Goal: Task Accomplishment & Management: Complete application form

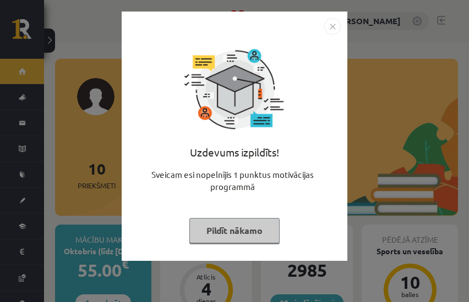
click at [223, 230] on button "Pildīt nākamo" at bounding box center [234, 230] width 90 height 25
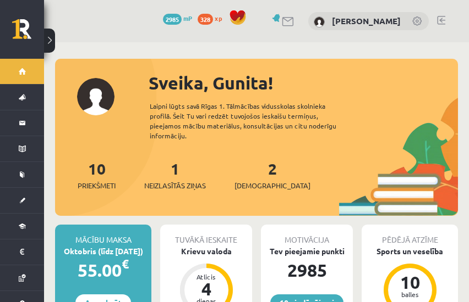
click at [170, 157] on div "1 Neizlasītās ziņas" at bounding box center [175, 174] width 62 height 34
click at [173, 159] on link "1 Neizlasītās ziņas" at bounding box center [175, 175] width 62 height 32
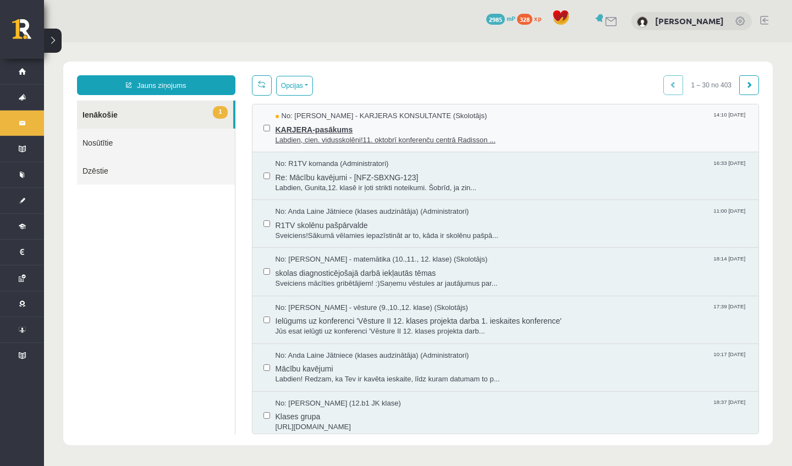
click at [336, 135] on span "Labdien, cien. vidusskolēni!11. oktobrī konferenču centrā Radisson ..." at bounding box center [512, 140] width 472 height 10
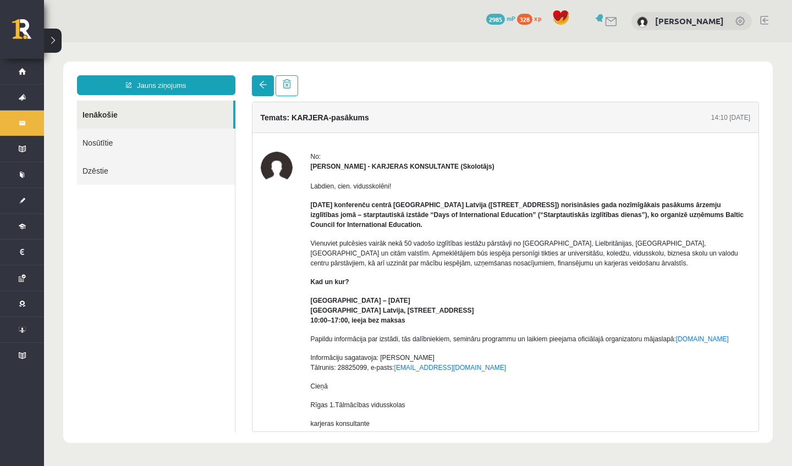
click at [267, 85] on link at bounding box center [263, 85] width 22 height 21
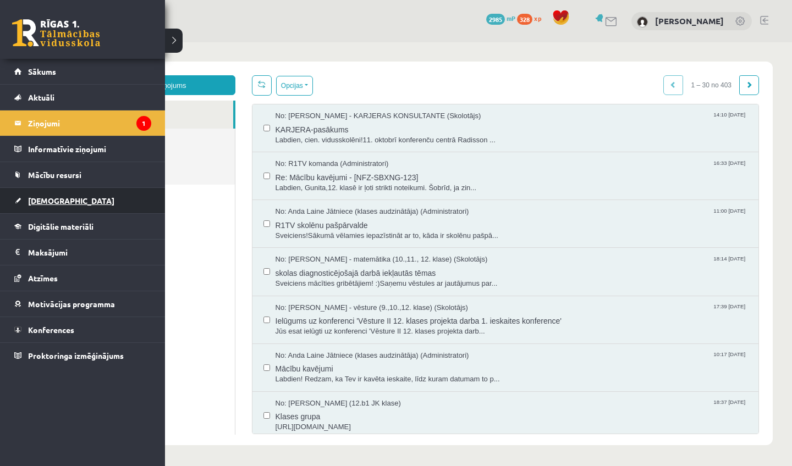
click at [50, 200] on span "[DEMOGRAPHIC_DATA]" at bounding box center [71, 201] width 86 height 10
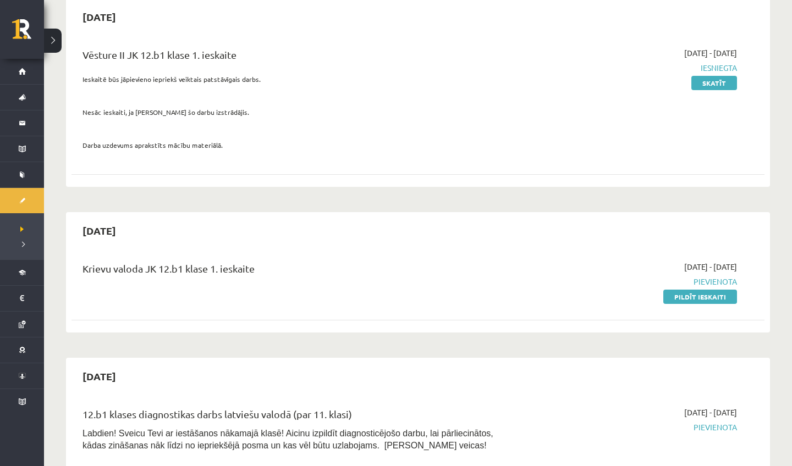
scroll to position [341, 0]
click at [468, 298] on link "Pildīt ieskaiti" at bounding box center [700, 296] width 74 height 14
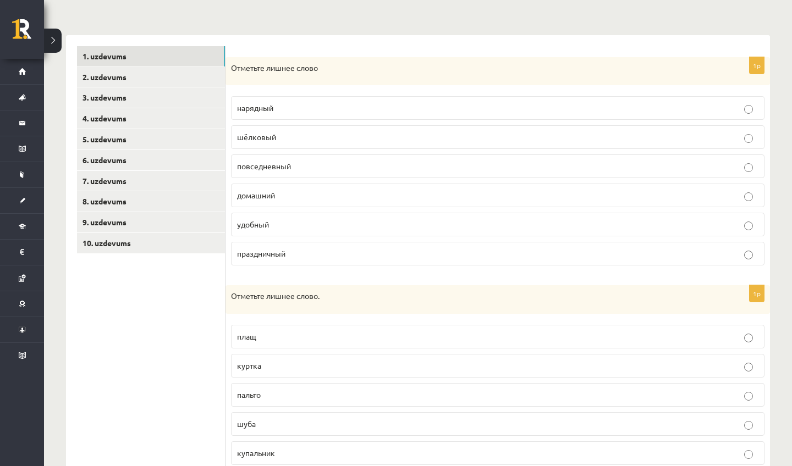
scroll to position [155, 0]
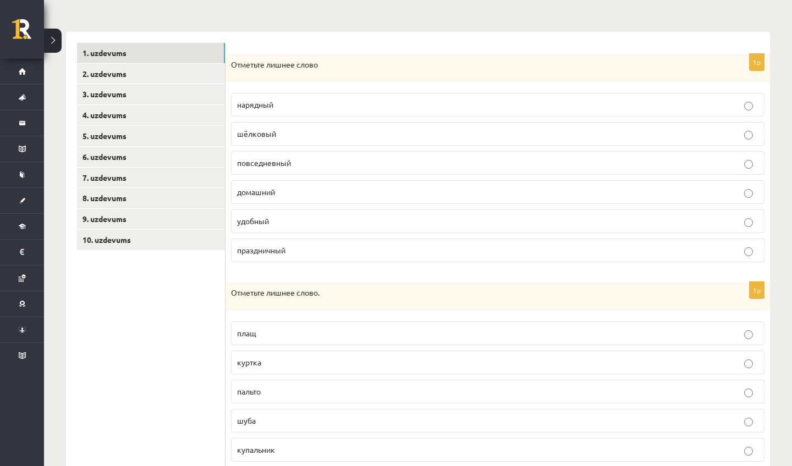
click at [703, 127] on label "шёлковый" at bounding box center [497, 134] width 533 height 24
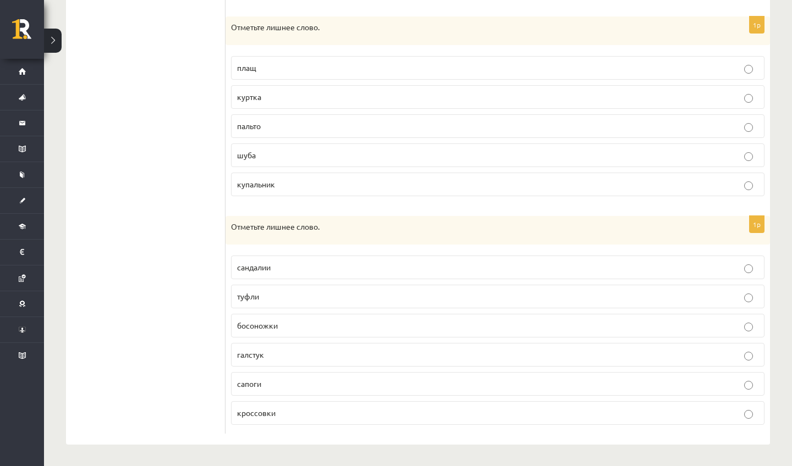
scroll to position [420, 0]
click at [739, 184] on p "купальник" at bounding box center [497, 185] width 521 height 12
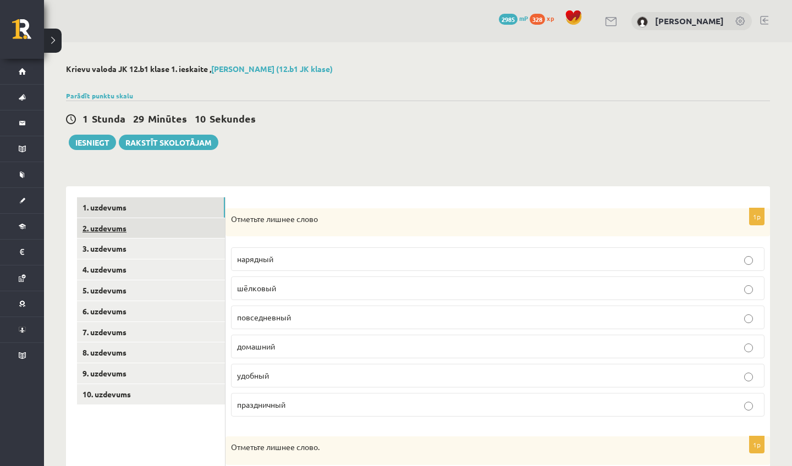
scroll to position [0, 0]
click at [175, 224] on link "2. uzdevums" at bounding box center [151, 228] width 148 height 20
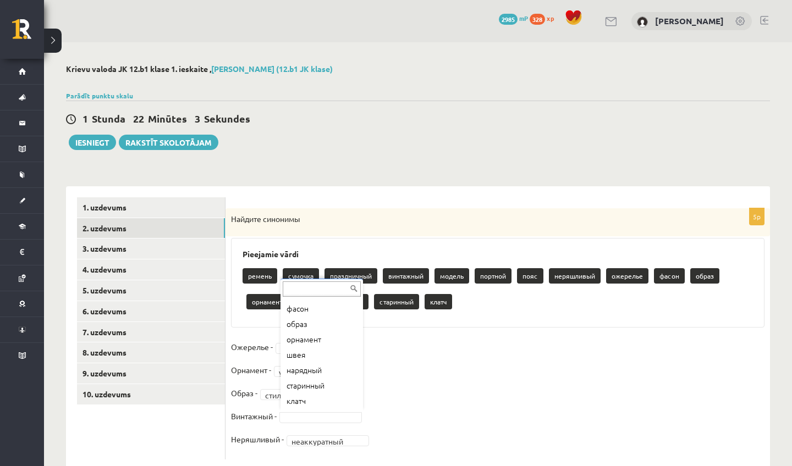
scroll to position [152, 0]
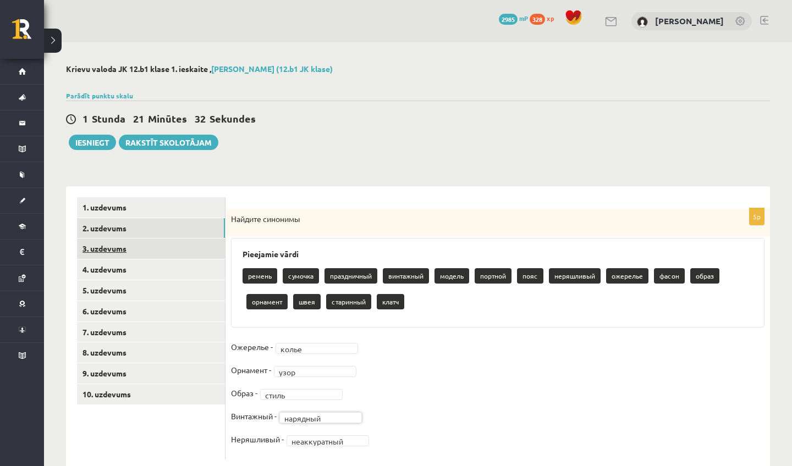
click at [163, 250] on link "3. uzdevums" at bounding box center [151, 249] width 148 height 20
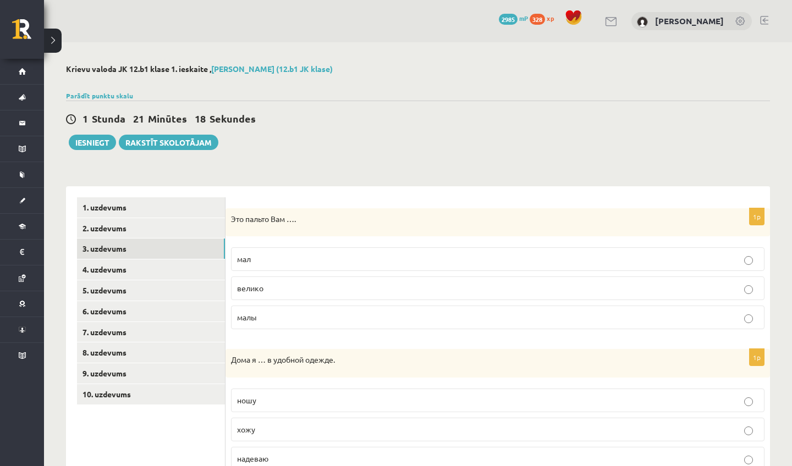
click at [389, 288] on p "велико" at bounding box center [497, 289] width 521 height 12
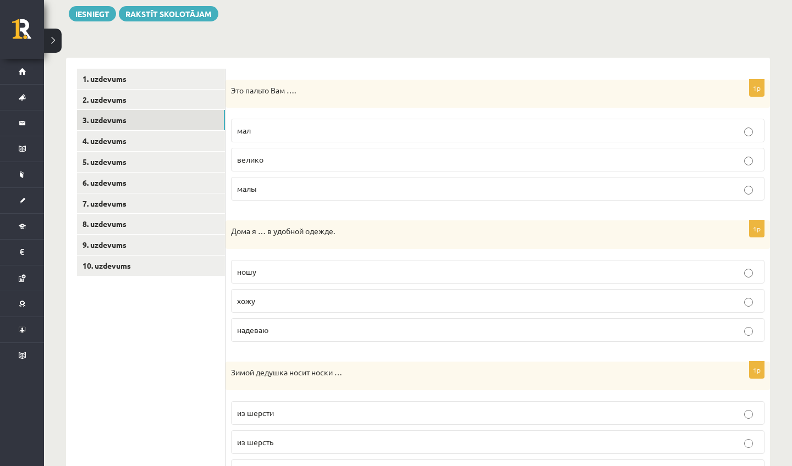
scroll to position [129, 0]
click at [351, 304] on p "хожу" at bounding box center [497, 301] width 521 height 12
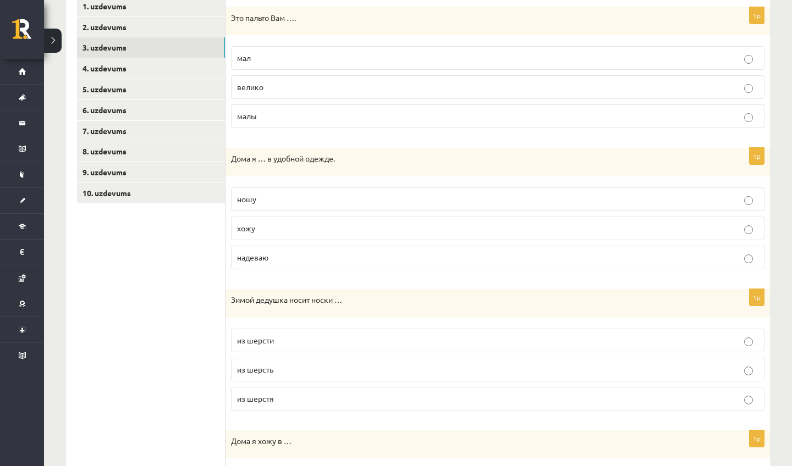
scroll to position [207, 0]
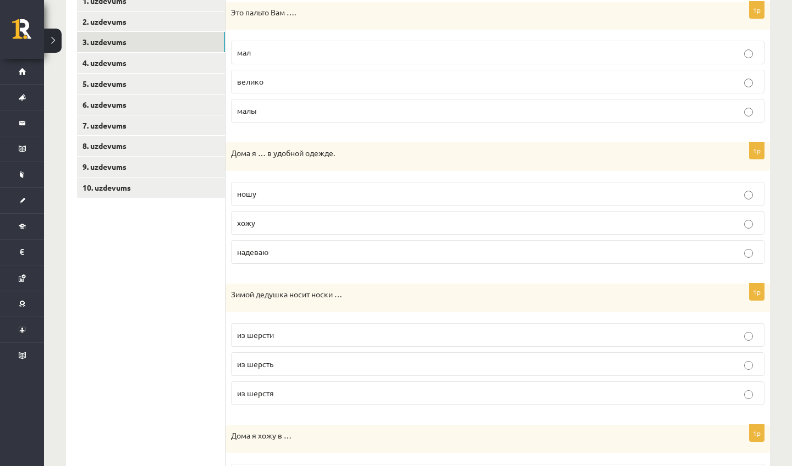
click at [344, 332] on p "из шерсти" at bounding box center [497, 335] width 521 height 12
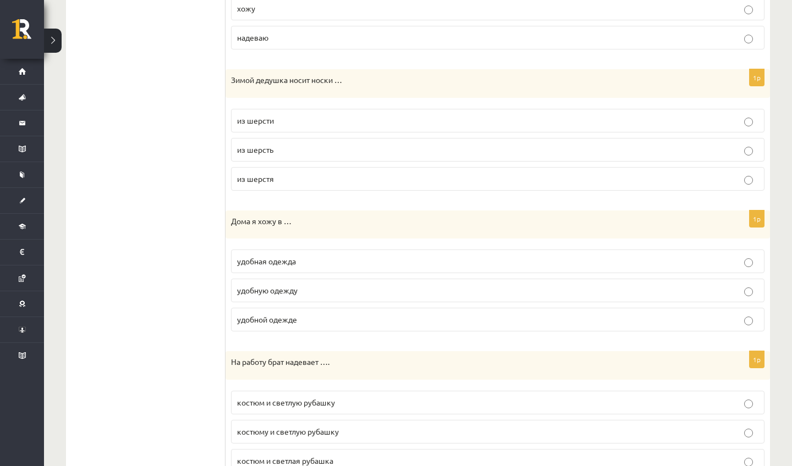
scroll to position [425, 0]
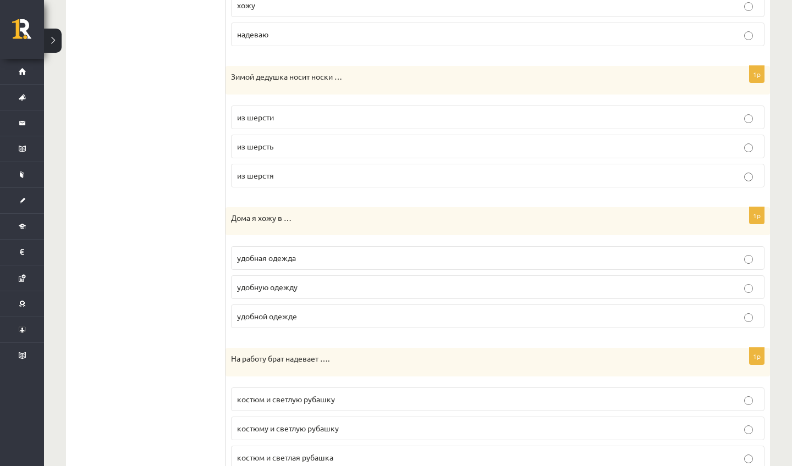
click at [310, 313] on p "удобной одежде" at bounding box center [497, 317] width 521 height 12
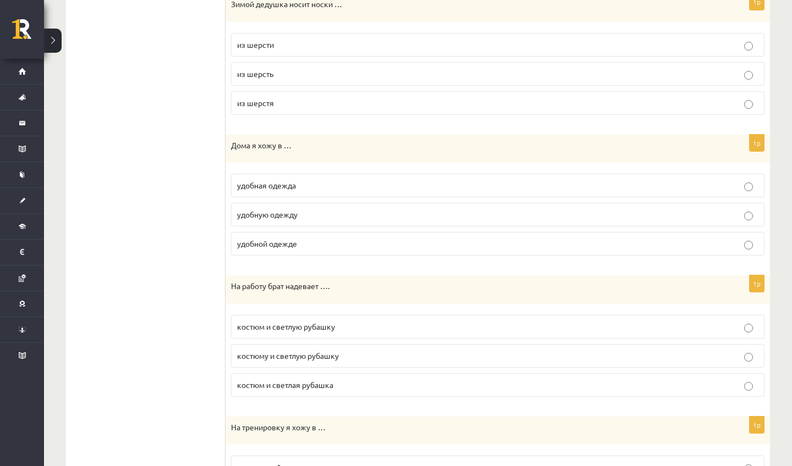
scroll to position [503, 0]
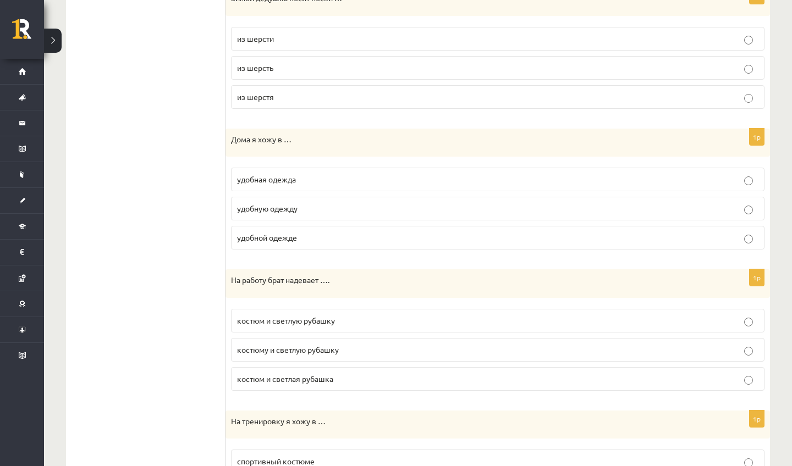
click at [328, 321] on span "костюм и светлую рубашку" at bounding box center [286, 321] width 98 height 10
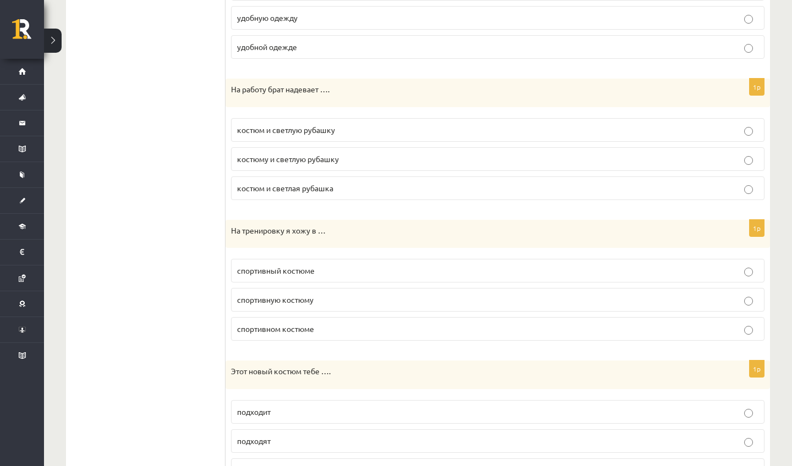
scroll to position [695, 0]
click at [316, 326] on p "спортивном костюме" at bounding box center [497, 328] width 521 height 12
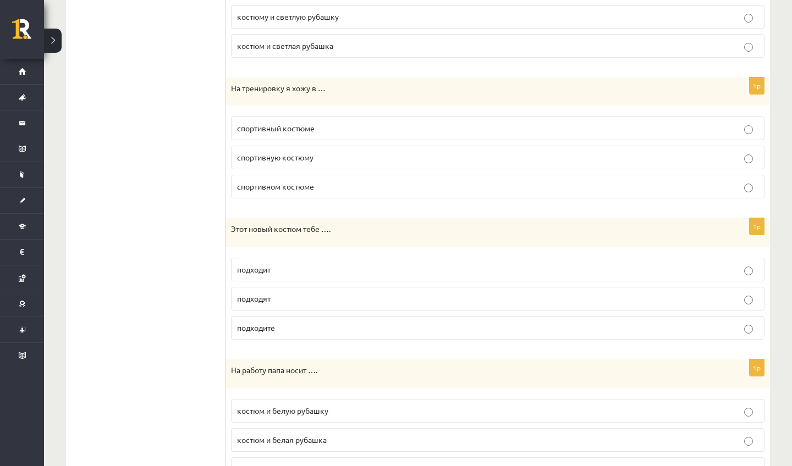
scroll to position [837, 0]
click at [306, 269] on p "подходит" at bounding box center [497, 269] width 521 height 12
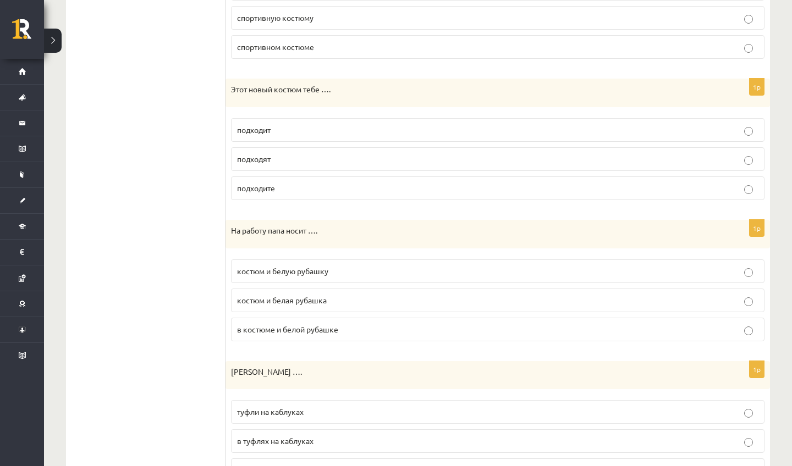
scroll to position [980, 0]
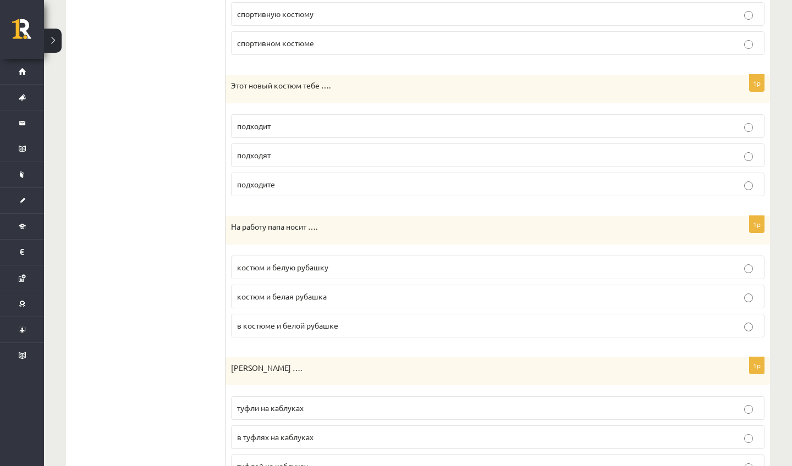
click at [307, 263] on span "костюм и белую рубашку" at bounding box center [282, 267] width 91 height 10
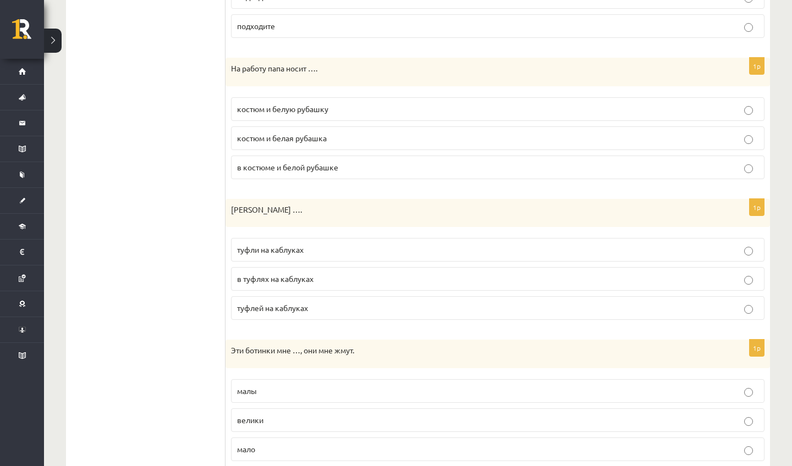
scroll to position [1143, 0]
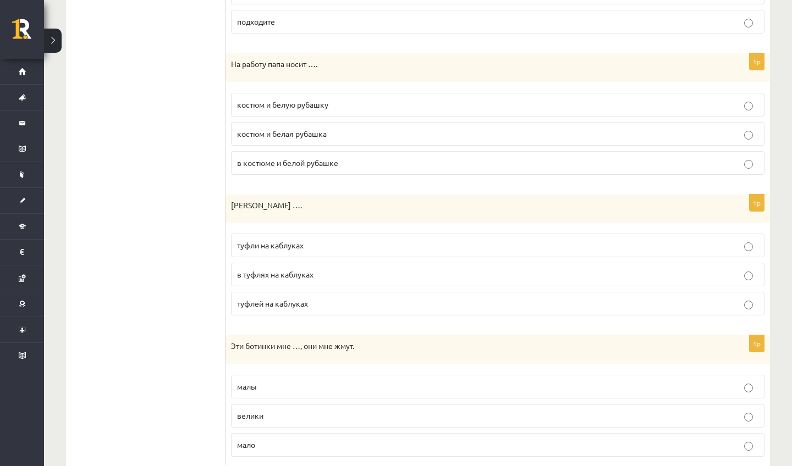
click at [310, 243] on p "туфли на каблуках" at bounding box center [497, 246] width 521 height 12
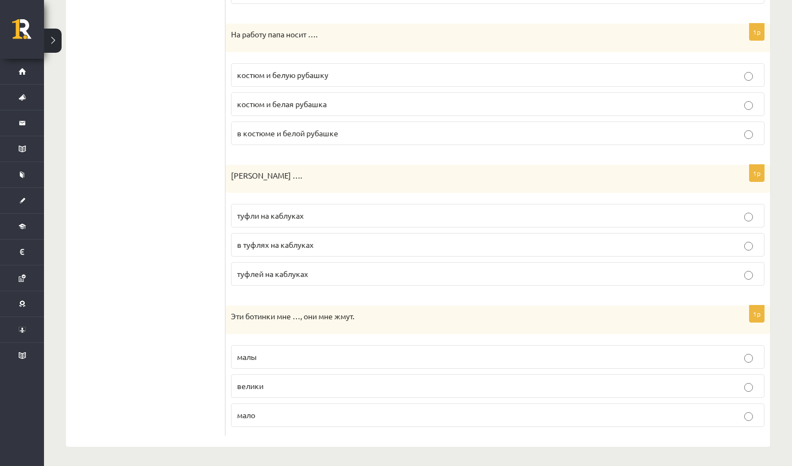
scroll to position [1172, 0]
click at [310, 352] on p "малы" at bounding box center [497, 358] width 521 height 12
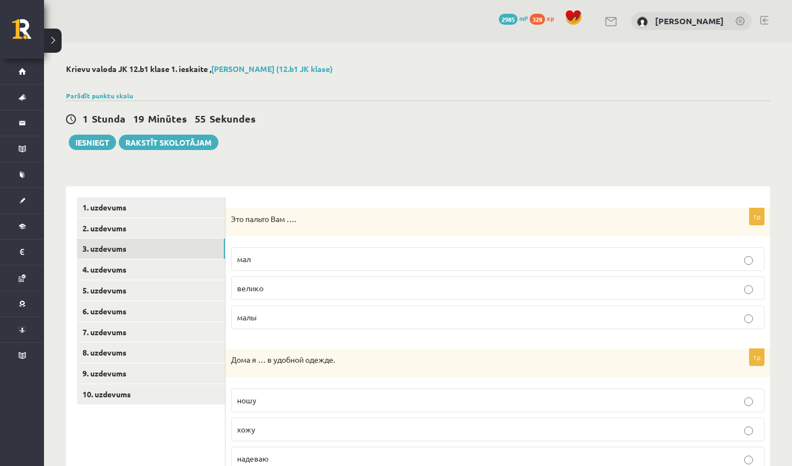
scroll to position [0, 0]
click at [159, 271] on link "4. uzdevums" at bounding box center [151, 270] width 148 height 20
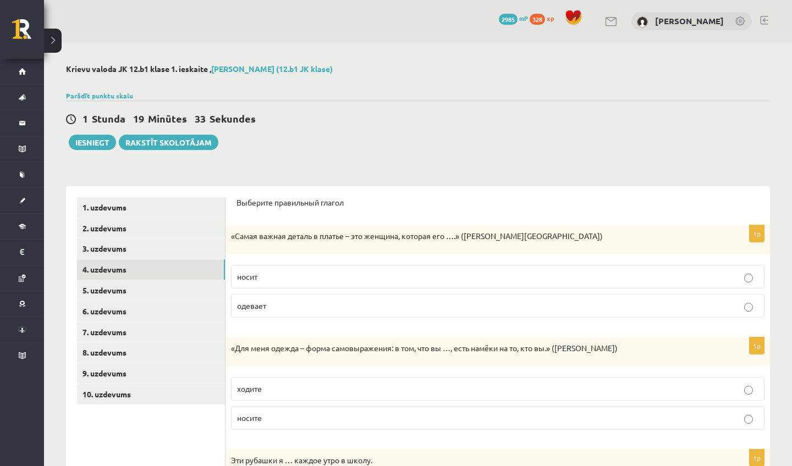
click at [255, 274] on span "носит" at bounding box center [247, 277] width 20 height 10
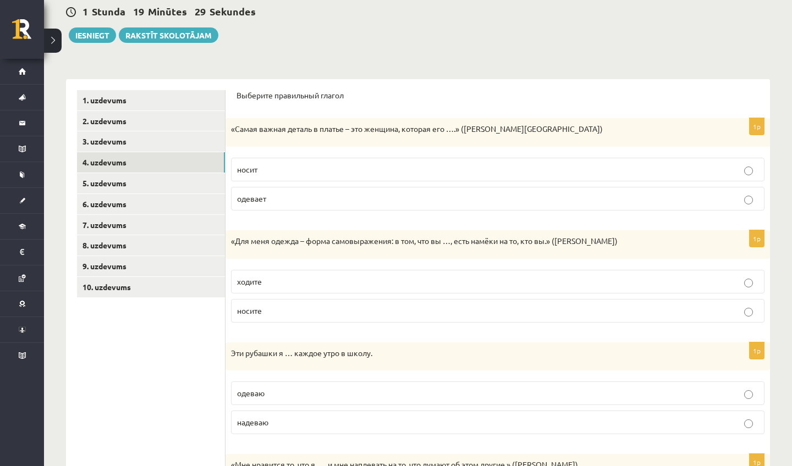
scroll to position [112, 0]
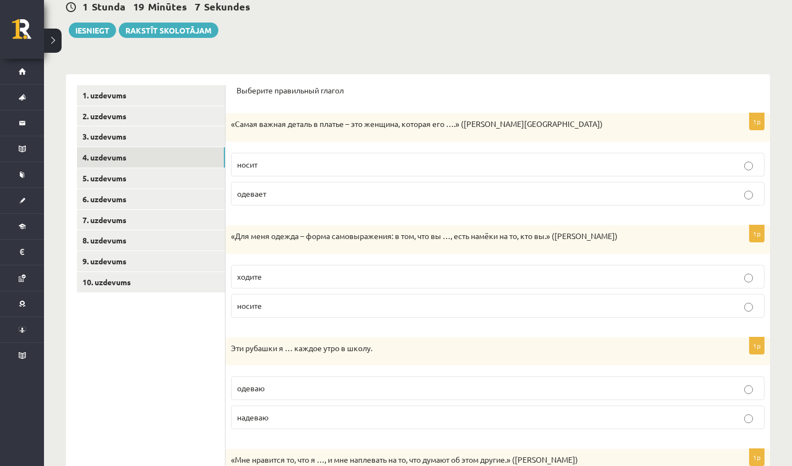
click at [286, 304] on p "носите" at bounding box center [497, 306] width 521 height 12
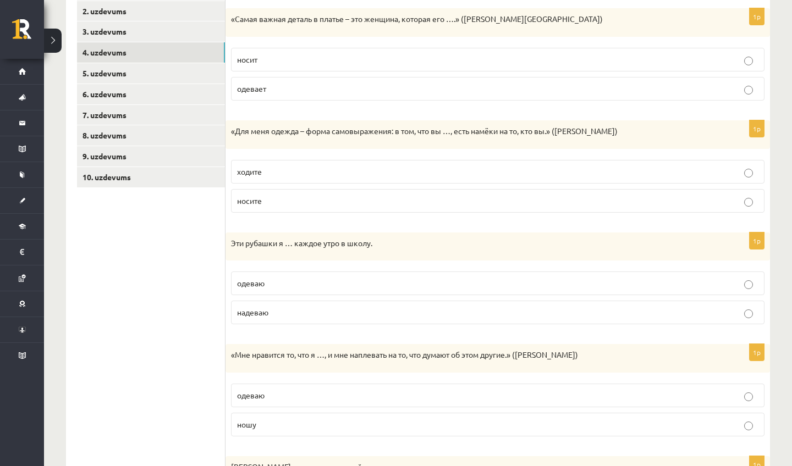
scroll to position [218, 0]
click at [290, 283] on p "одеваю" at bounding box center [497, 283] width 521 height 12
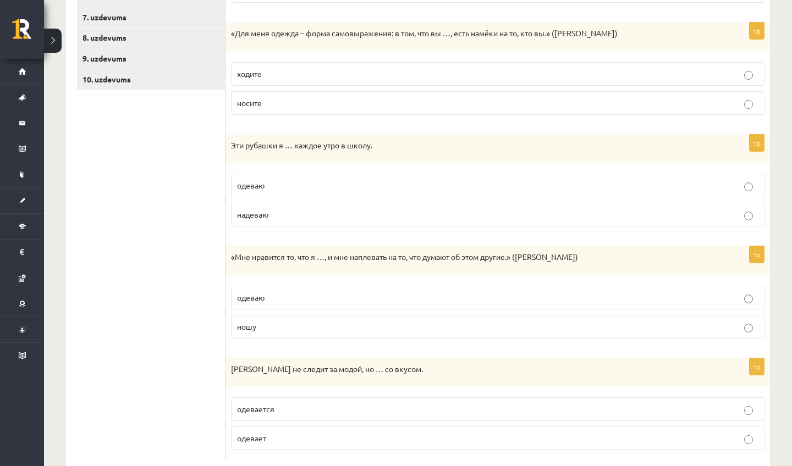
scroll to position [316, 0]
click at [289, 321] on p "ношу" at bounding box center [497, 327] width 521 height 12
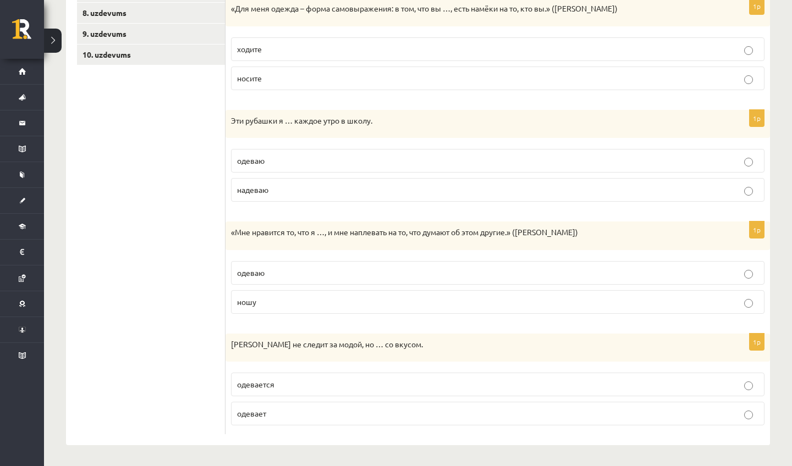
scroll to position [339, 0]
click at [287, 383] on p "одевается" at bounding box center [497, 385] width 521 height 12
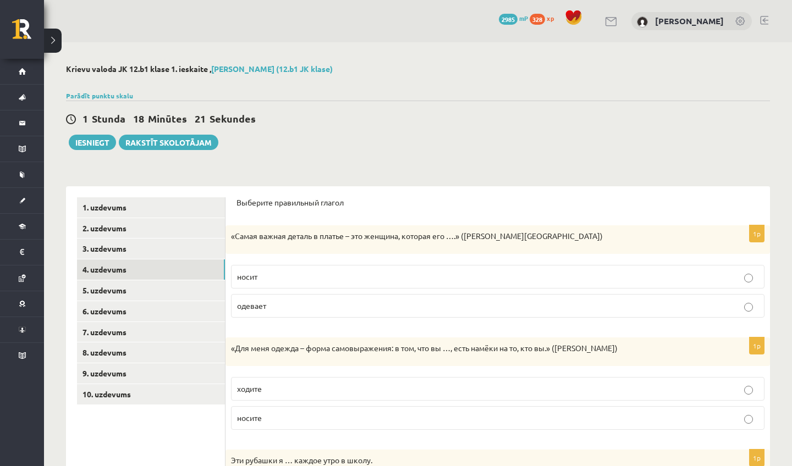
scroll to position [0, 0]
click at [181, 285] on link "5. uzdevums" at bounding box center [151, 290] width 148 height 20
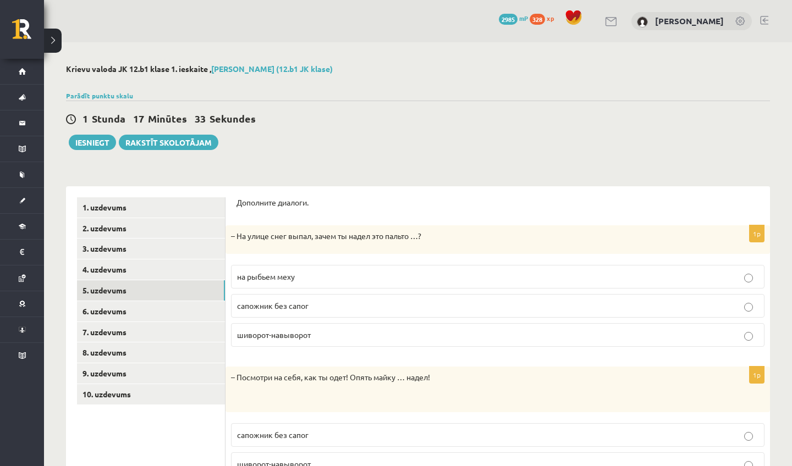
click at [283, 271] on p "на рыбьем меху" at bounding box center [497, 277] width 521 height 12
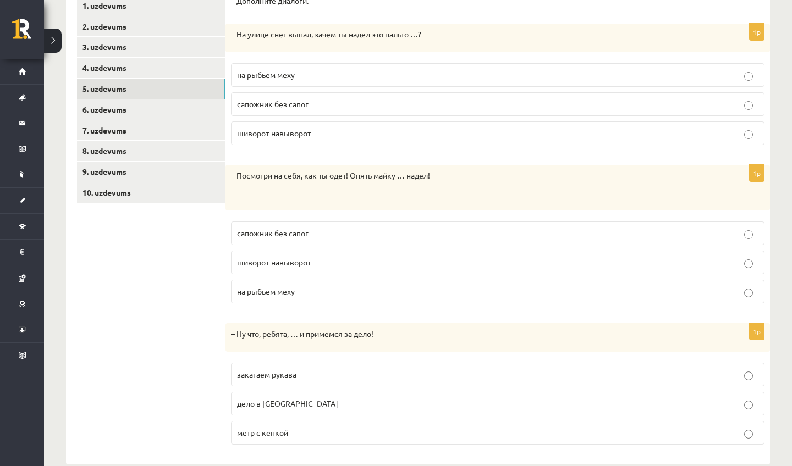
scroll to position [202, 0]
click at [287, 258] on span "шиворот-навыворот" at bounding box center [274, 262] width 74 height 10
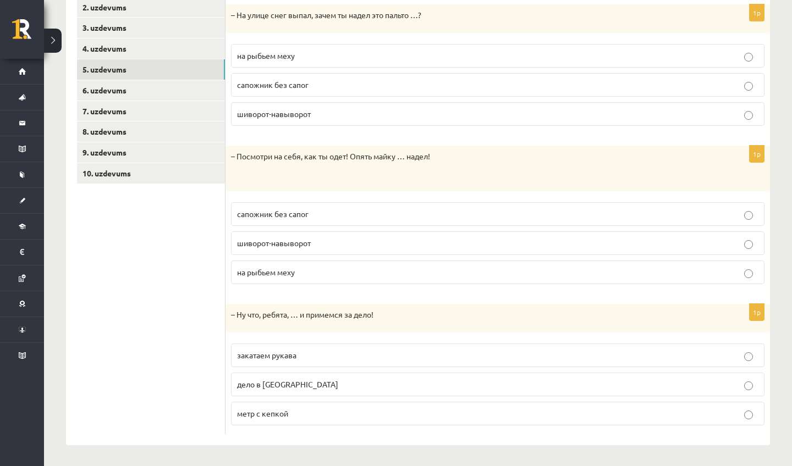
scroll to position [221, 0]
click at [300, 355] on p "закатаем рукава" at bounding box center [497, 356] width 521 height 12
click at [133, 86] on link "6. uzdevums" at bounding box center [151, 91] width 148 height 20
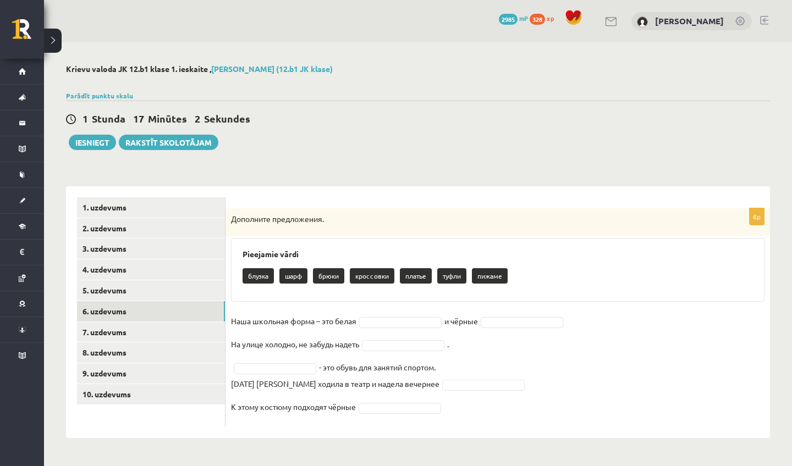
scroll to position [0, 0]
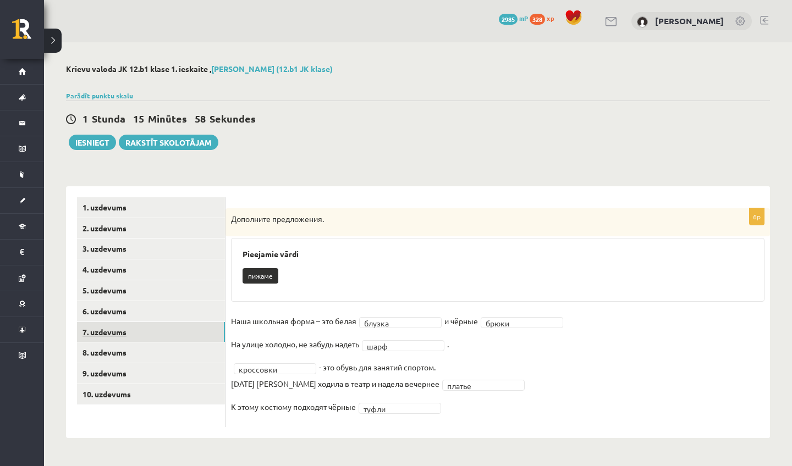
click at [180, 327] on link "7. uzdevums" at bounding box center [151, 332] width 148 height 20
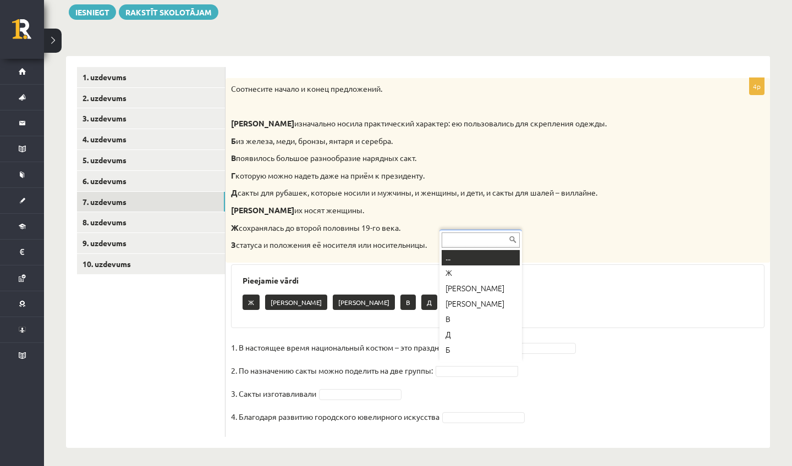
scroll to position [13, 0]
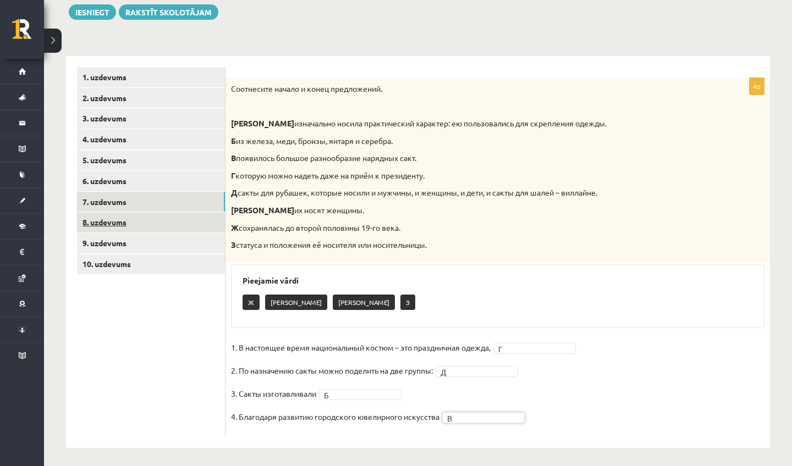
click at [186, 217] on link "8. uzdevums" at bounding box center [151, 222] width 148 height 20
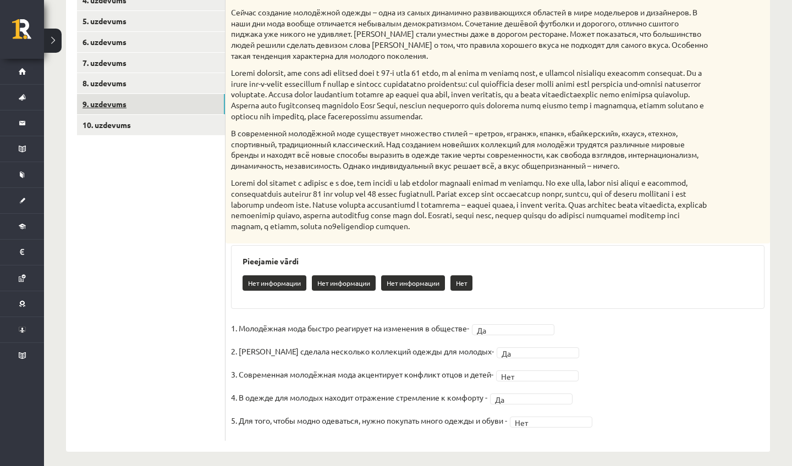
click at [151, 98] on link "9. uzdevums" at bounding box center [151, 104] width 148 height 20
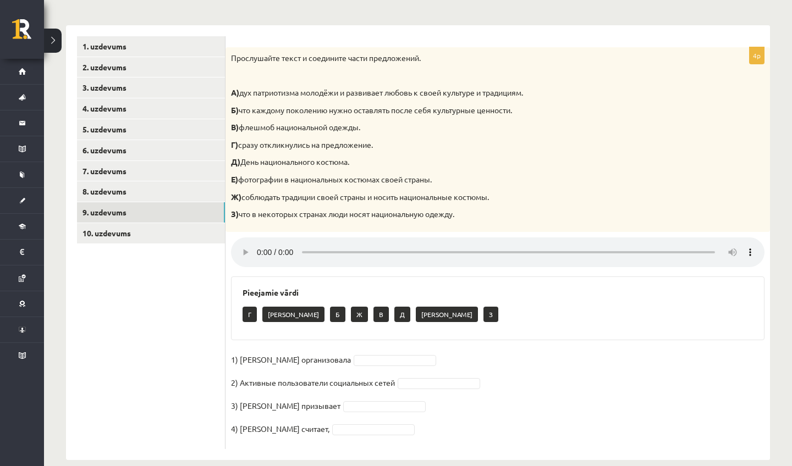
click at [255, 241] on audio at bounding box center [497, 253] width 533 height 30
click at [257, 242] on audio at bounding box center [497, 253] width 533 height 30
click at [258, 241] on audio at bounding box center [497, 253] width 533 height 30
click at [257, 241] on audio at bounding box center [497, 253] width 533 height 30
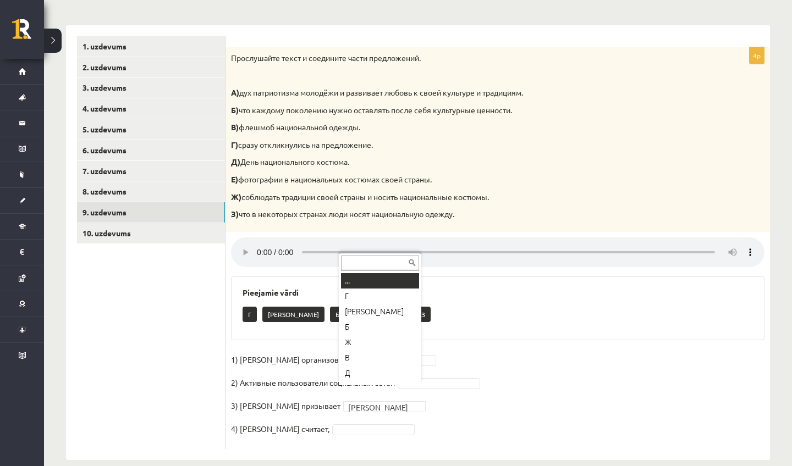
scroll to position [13, 0]
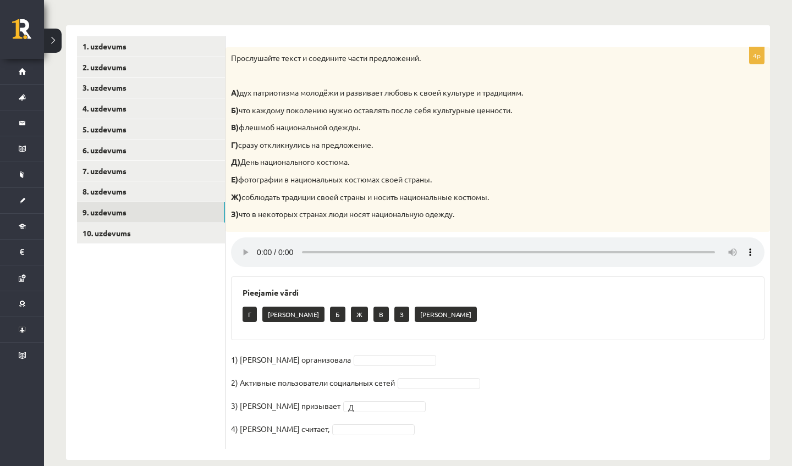
click at [258, 244] on audio at bounding box center [497, 253] width 533 height 30
click at [260, 243] on audio at bounding box center [497, 253] width 533 height 30
click at [305, 243] on audio at bounding box center [497, 253] width 533 height 30
click at [259, 244] on audio at bounding box center [497, 253] width 533 height 30
click at [256, 245] on audio at bounding box center [497, 253] width 533 height 30
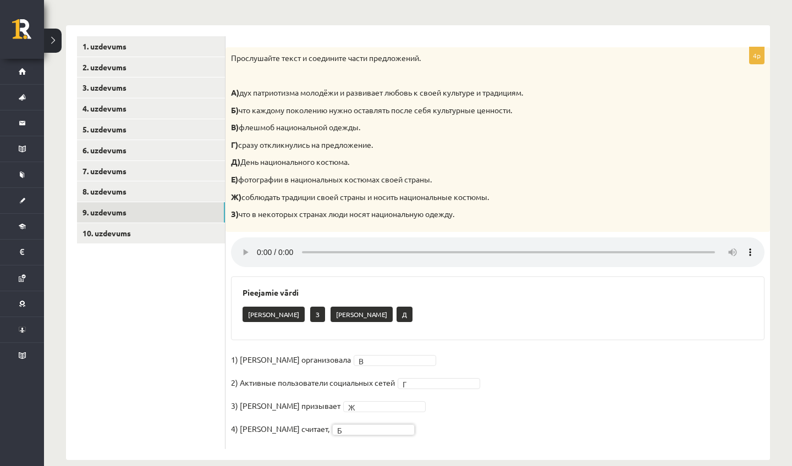
click at [257, 241] on audio at bounding box center [497, 253] width 533 height 30
click at [128, 233] on link "10. uzdevums" at bounding box center [151, 233] width 148 height 20
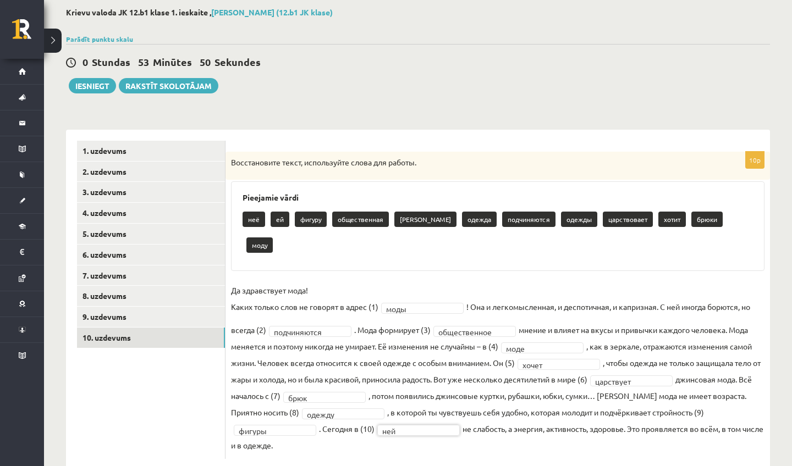
scroll to position [56, 0]
click at [85, 87] on button "Iesniegt" at bounding box center [92, 86] width 47 height 15
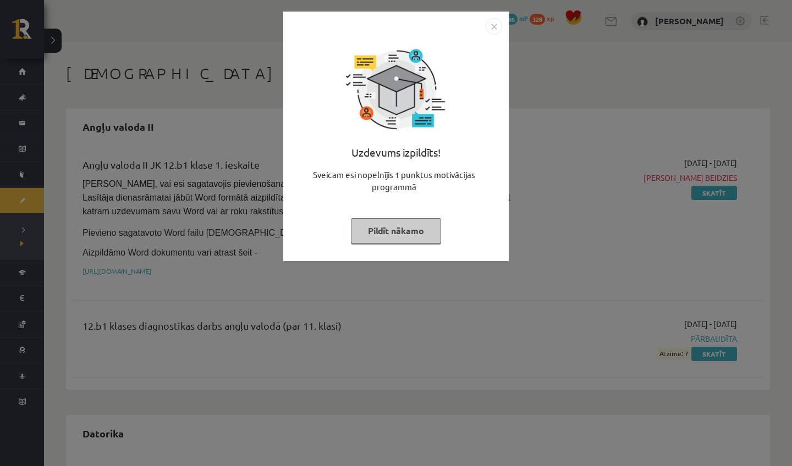
click at [382, 227] on button "Pildīt nākamo" at bounding box center [396, 230] width 90 height 25
